Goal: Navigation & Orientation: Find specific page/section

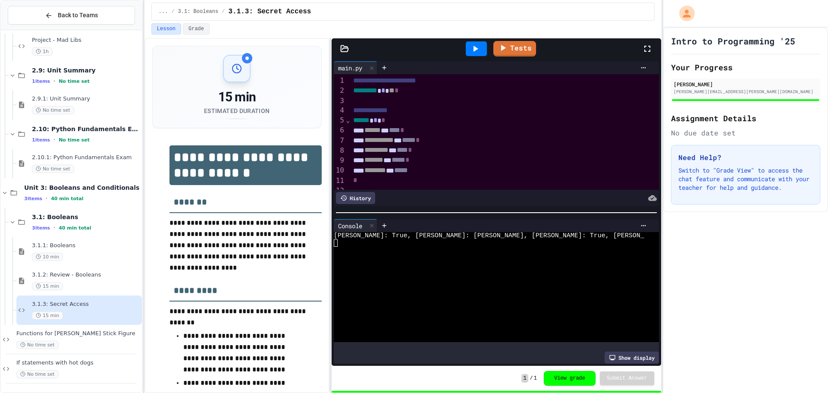
scroll to position [43, 0]
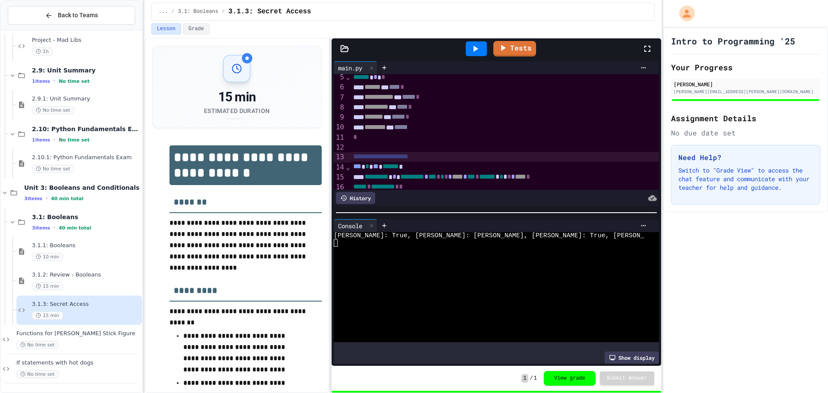
click at [451, 123] on div "******** * *****" at bounding box center [496, 128] width 290 height 10
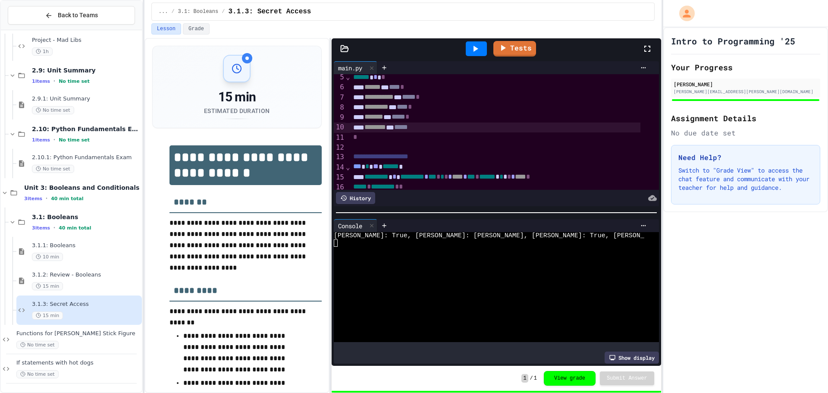
click at [451, 127] on div "******** * *****" at bounding box center [496, 128] width 290 height 10
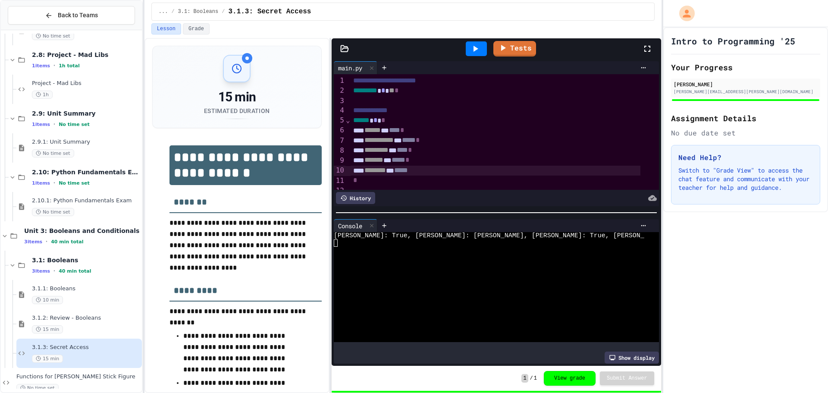
scroll to position [58, 0]
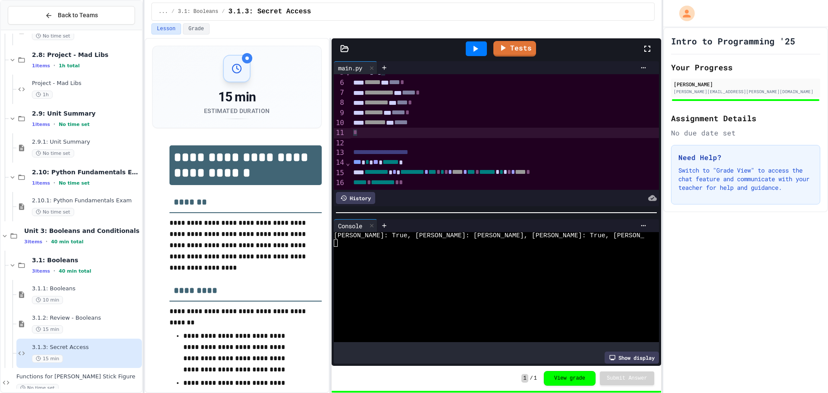
click at [481, 128] on div "*" at bounding box center [505, 133] width 308 height 10
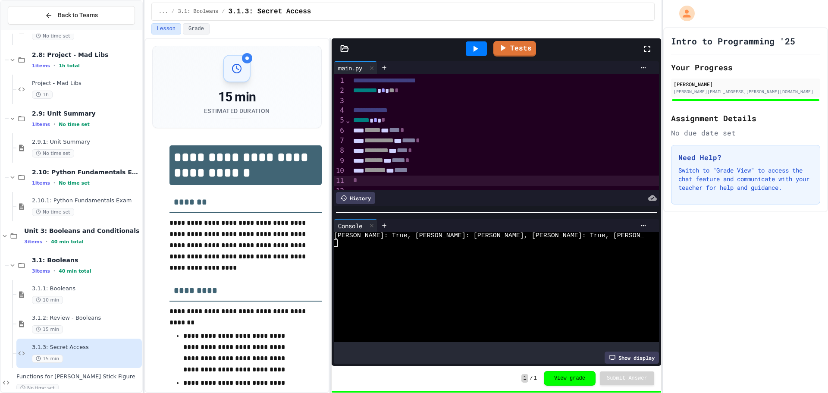
click at [468, 52] on div at bounding box center [476, 48] width 21 height 15
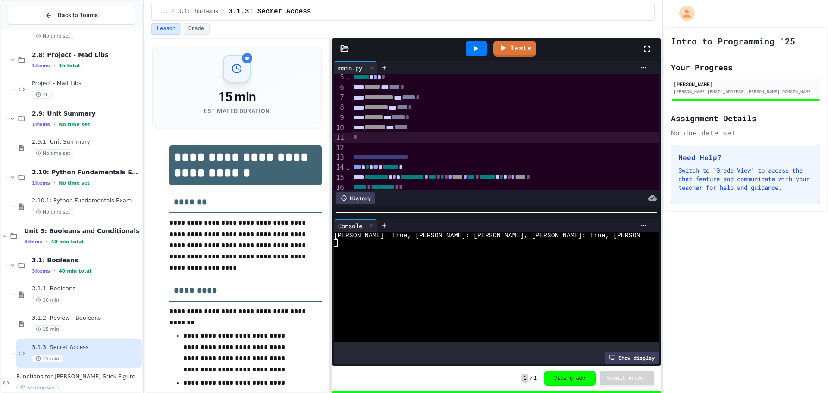
scroll to position [58, 0]
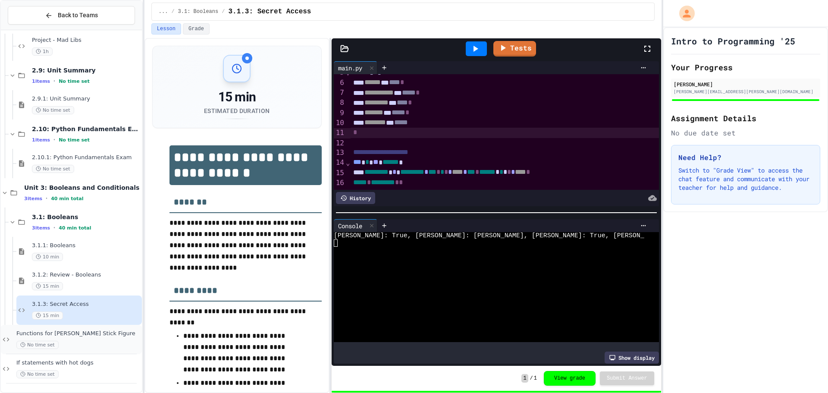
click at [69, 336] on span "Functions for [PERSON_NAME] Stick Figure" at bounding box center [78, 333] width 124 height 7
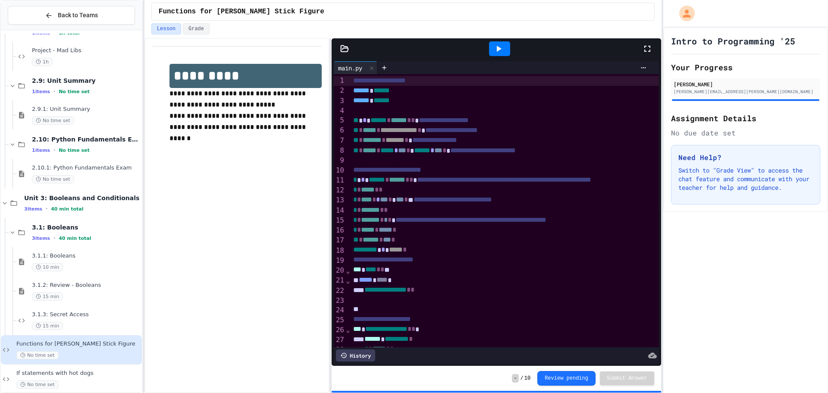
click at [116, 360] on div "Functions for [PERSON_NAME] Stick Figure No time set" at bounding box center [71, 349] width 141 height 29
click at [110, 376] on span "If statements with hot dogs" at bounding box center [78, 373] width 124 height 7
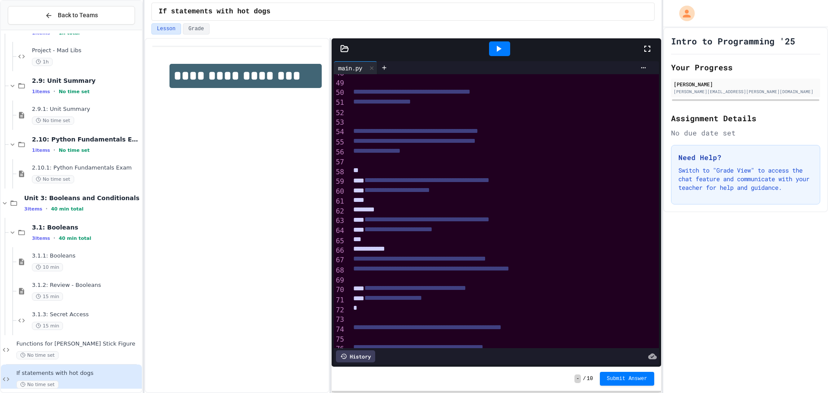
scroll to position [595, 0]
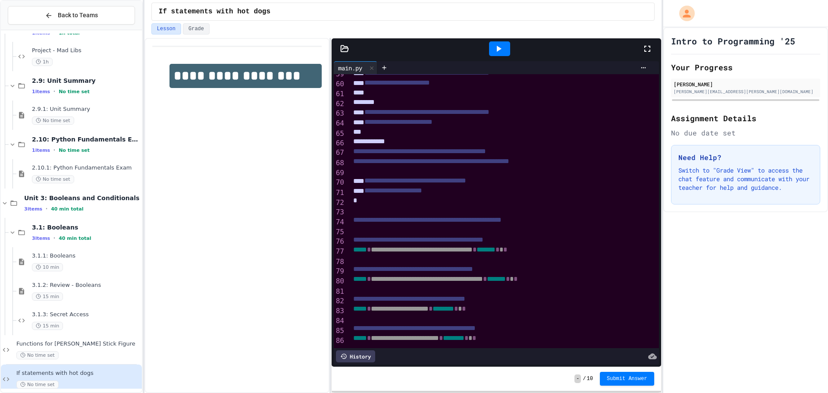
click at [497, 56] on div at bounding box center [499, 48] width 21 height 15
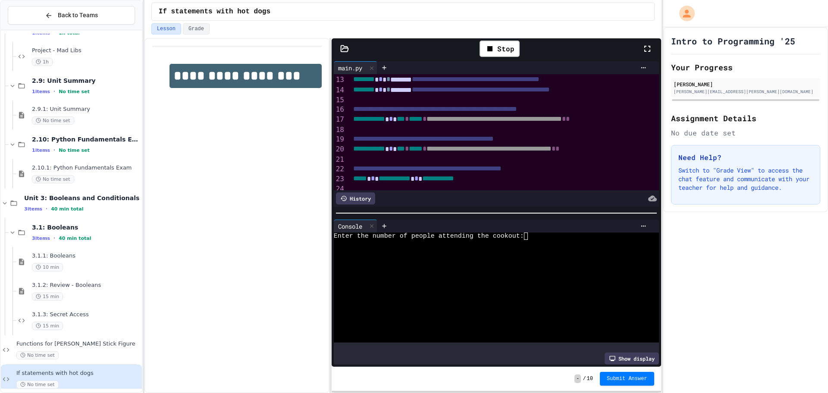
scroll to position [0, 0]
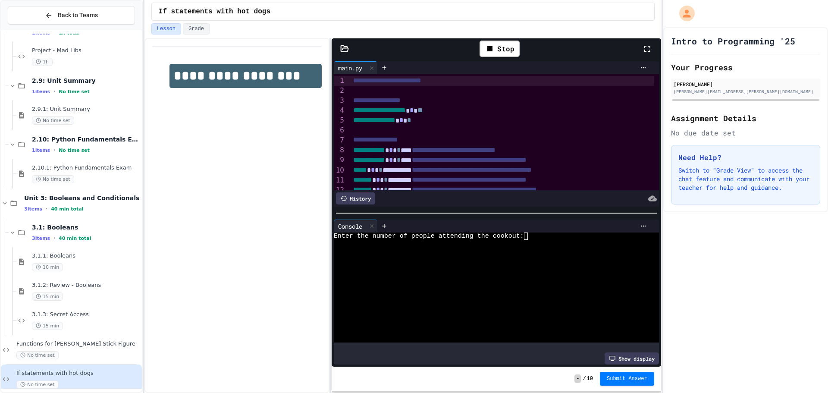
click at [566, 299] on div at bounding box center [489, 302] width 311 height 7
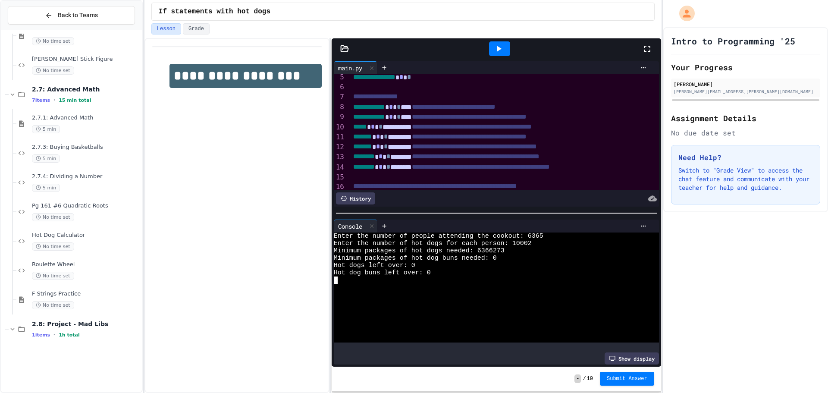
scroll to position [1105, 0]
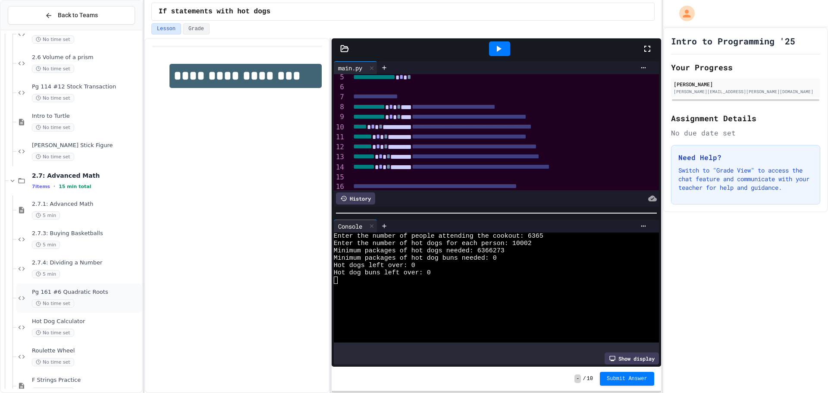
click at [73, 289] on span "Pg 161 #6 Quadratic Roots" at bounding box center [86, 292] width 108 height 7
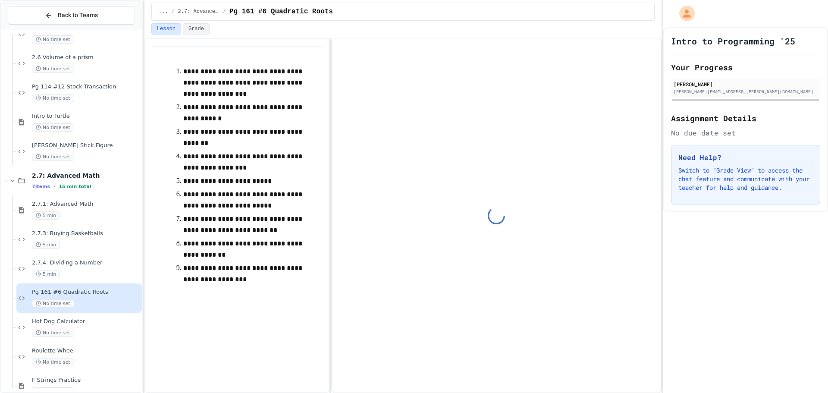
scroll to position [1019, 0]
